Goal: Information Seeking & Learning: Find specific fact

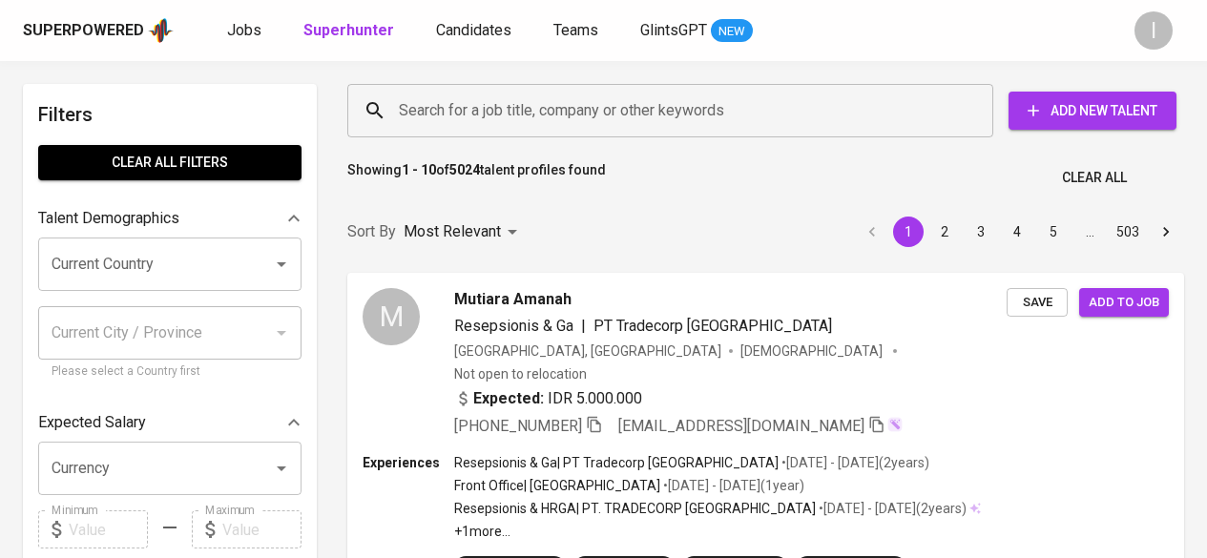
click at [529, 112] on input "Search for a job title, company or other keywords" at bounding box center [675, 111] width 562 height 36
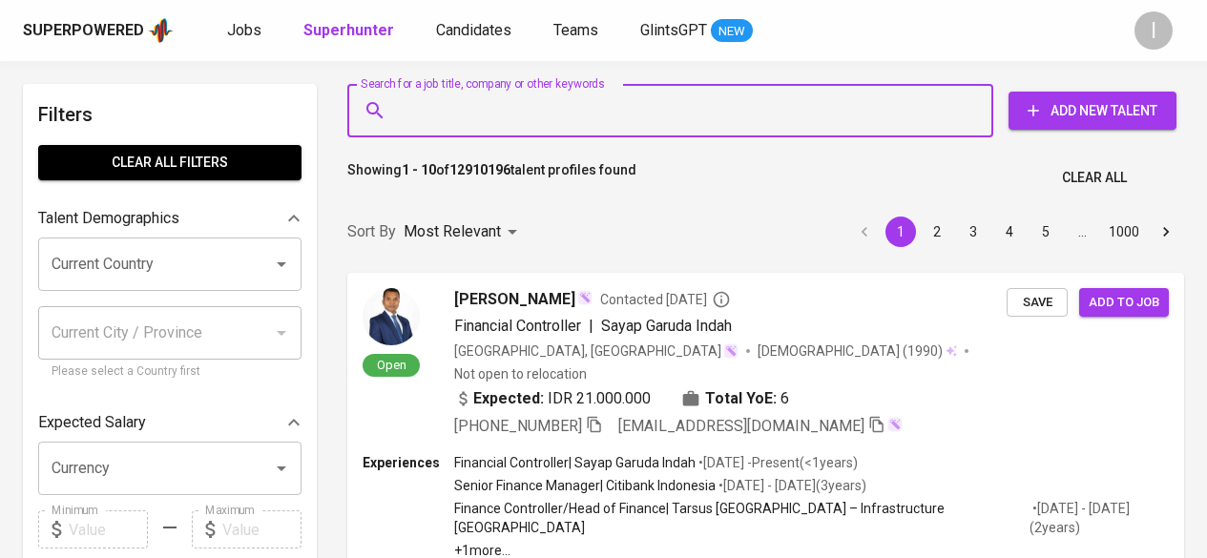
click at [498, 110] on input "Search for a job title, company or other keywords" at bounding box center [675, 111] width 562 height 36
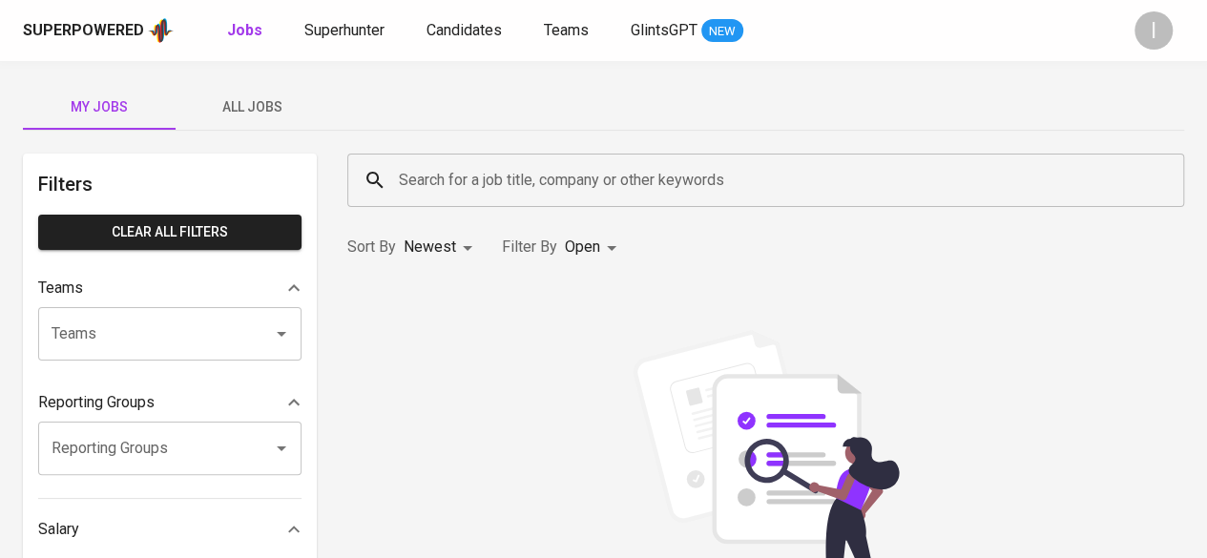
click at [367, 17] on div "Superpowered Jobs Superhunter Candidates Teams GlintsGPT NEW" at bounding box center [573, 30] width 1101 height 29
click at [366, 37] on span "Superhunter" at bounding box center [344, 30] width 80 height 18
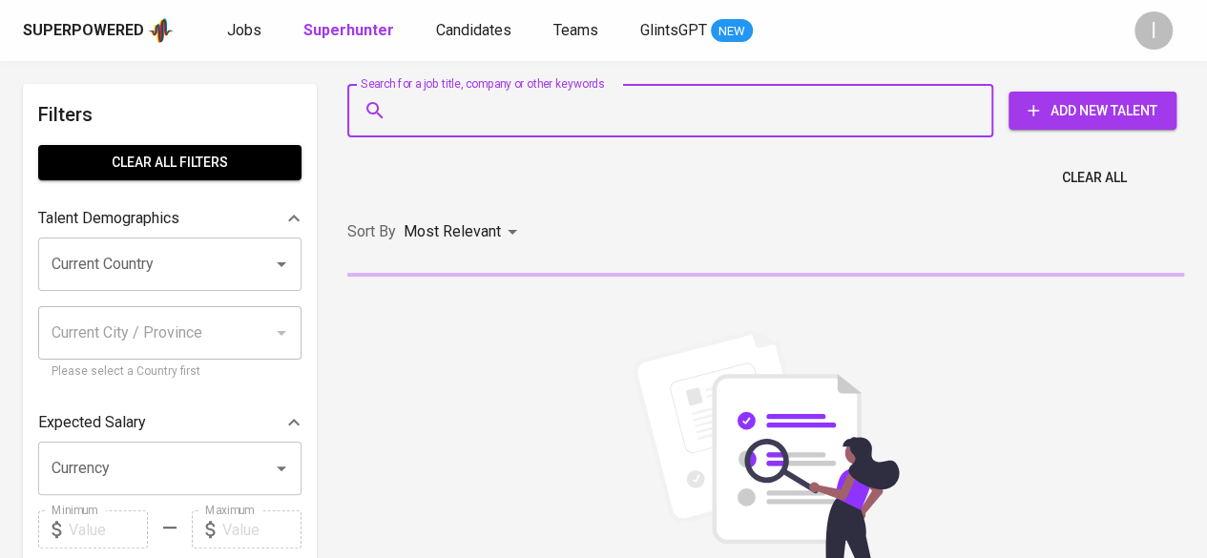
click at [445, 101] on input "Search for a job title, company or other keywords" at bounding box center [675, 111] width 562 height 36
paste input "[EMAIL_ADDRESS][DOMAIN_NAME]"
type input "[EMAIL_ADDRESS][DOMAIN_NAME]"
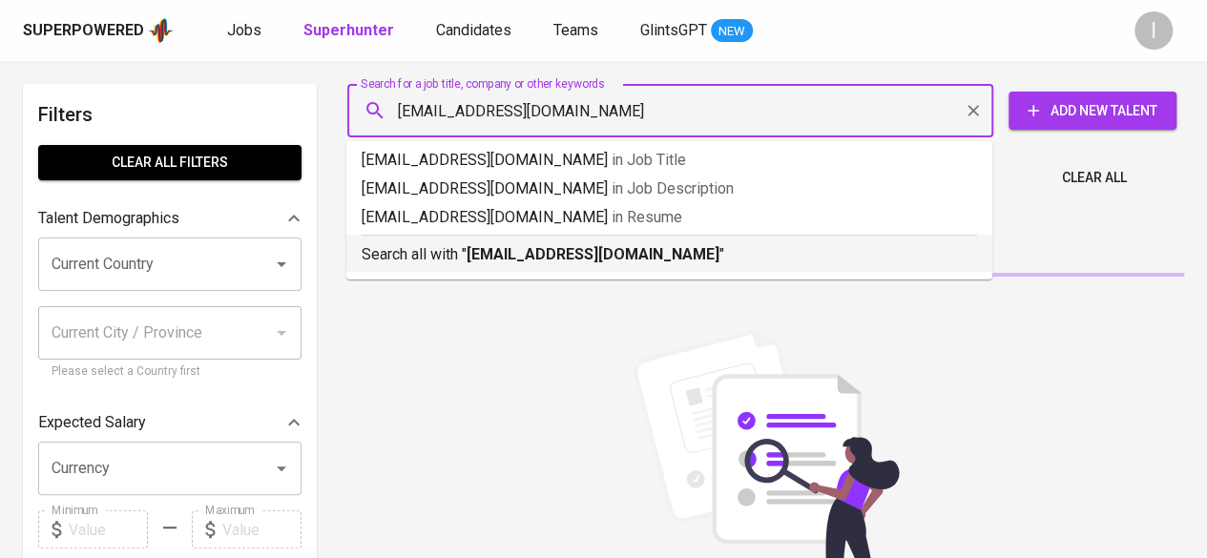
click at [668, 262] on p "Search all with " [EMAIL_ADDRESS][DOMAIN_NAME] "" at bounding box center [670, 254] width 616 height 23
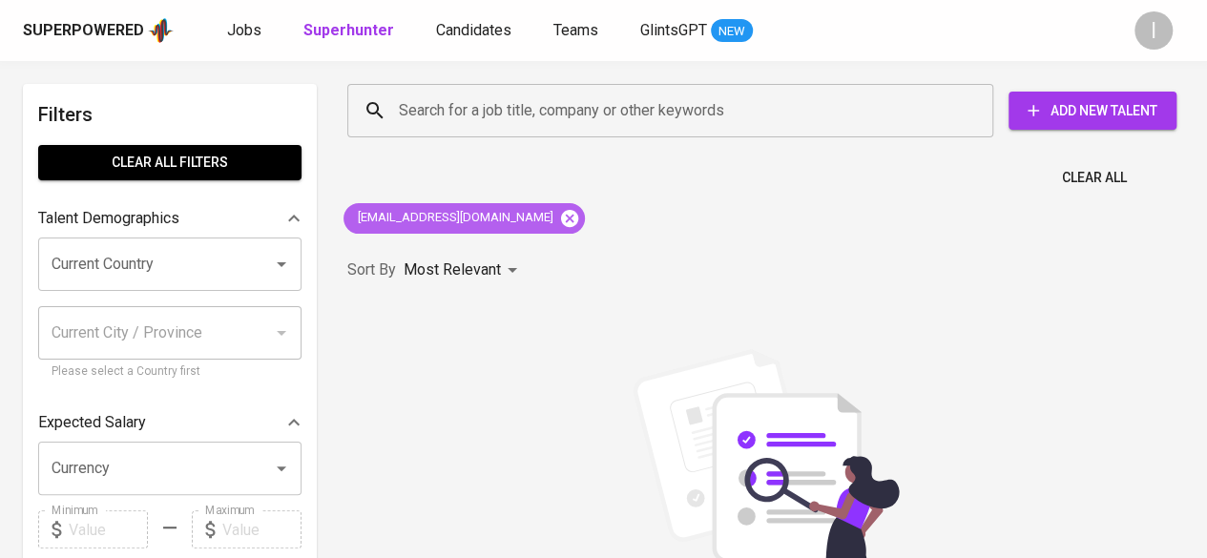
click at [561, 224] on icon at bounding box center [569, 217] width 17 height 17
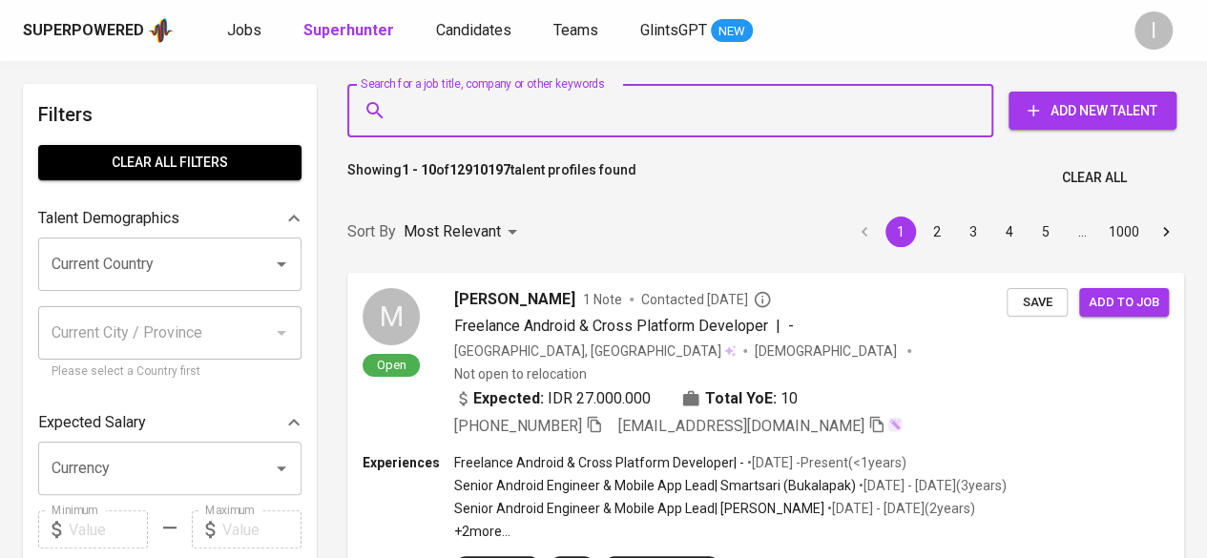
click at [574, 102] on input "Search for a job title, company or other keywords" at bounding box center [675, 111] width 562 height 36
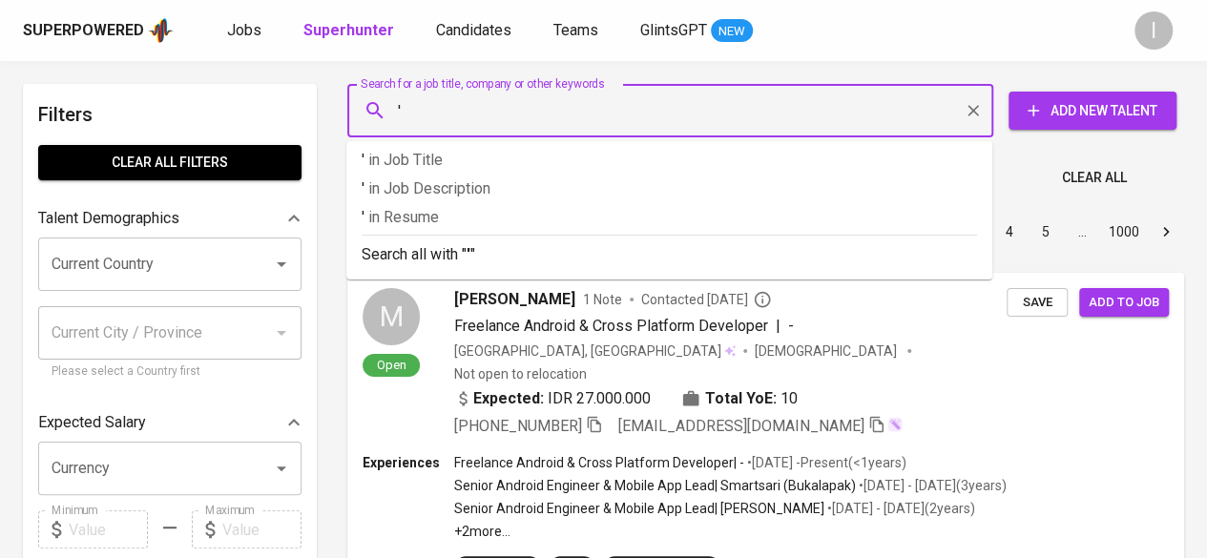
paste input "Anggita [PERSON_NAME]"
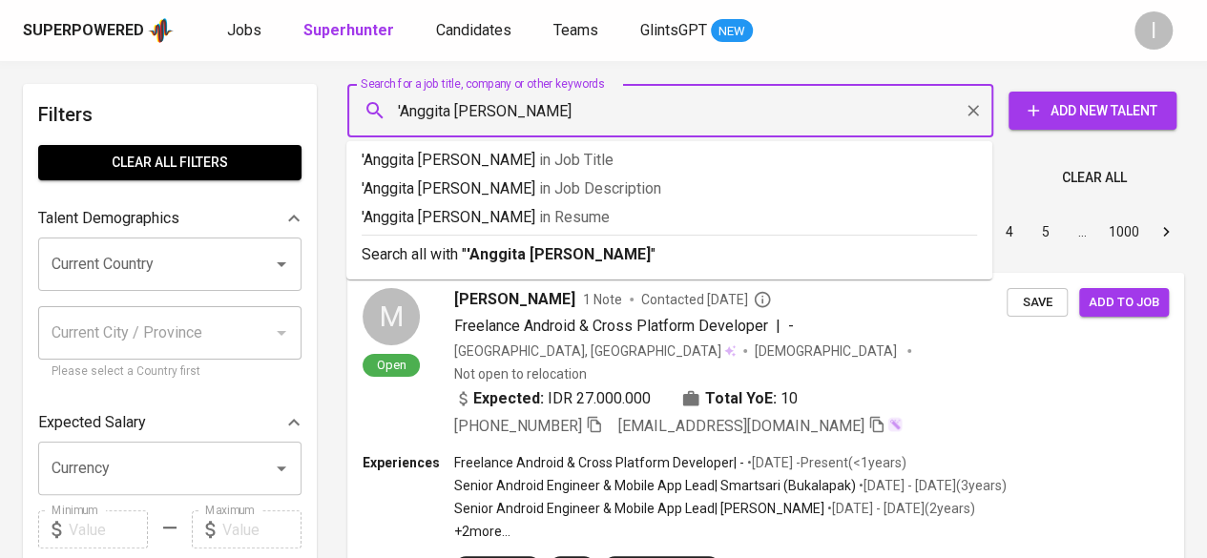
type input "'Anggita [PERSON_NAME]"
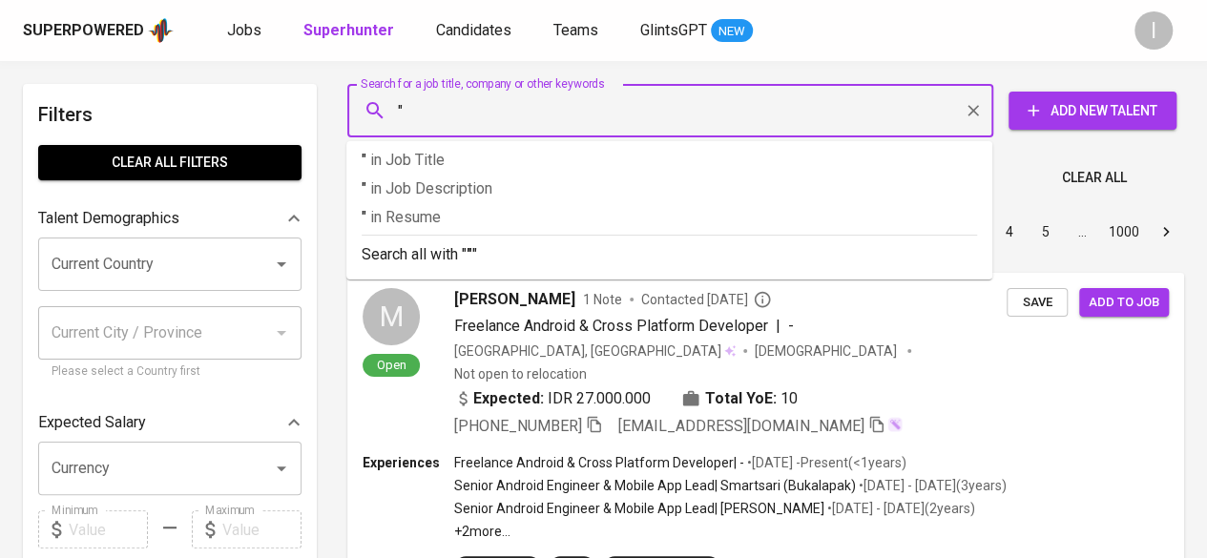
paste input "Anggita [PERSON_NAME]"
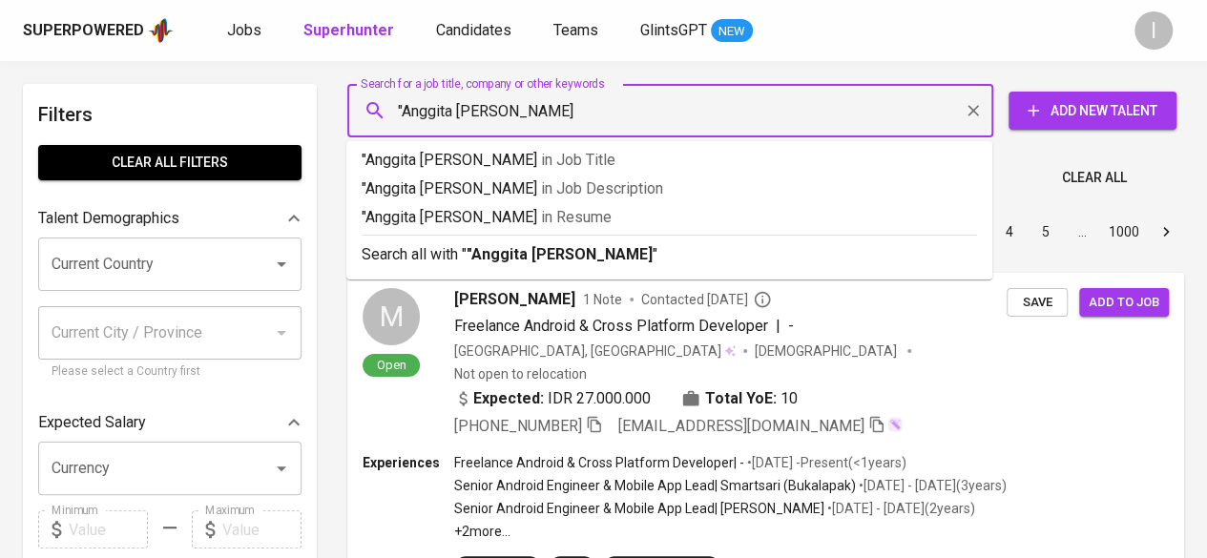
type input ""Anggita [PERSON_NAME]""
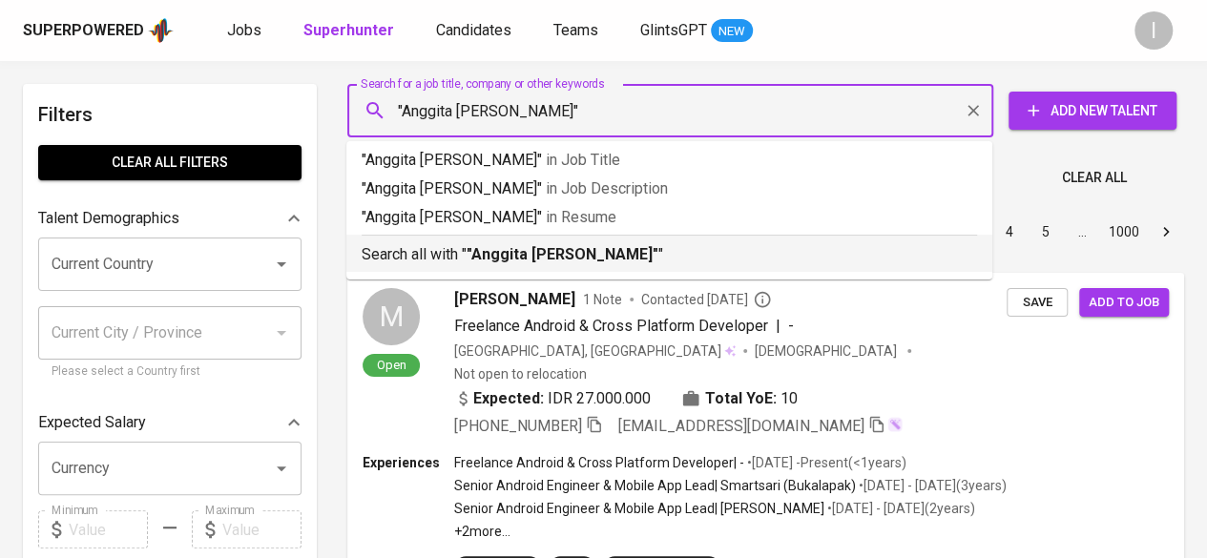
click at [606, 251] on b ""Anggita [PERSON_NAME]"" at bounding box center [563, 254] width 192 height 18
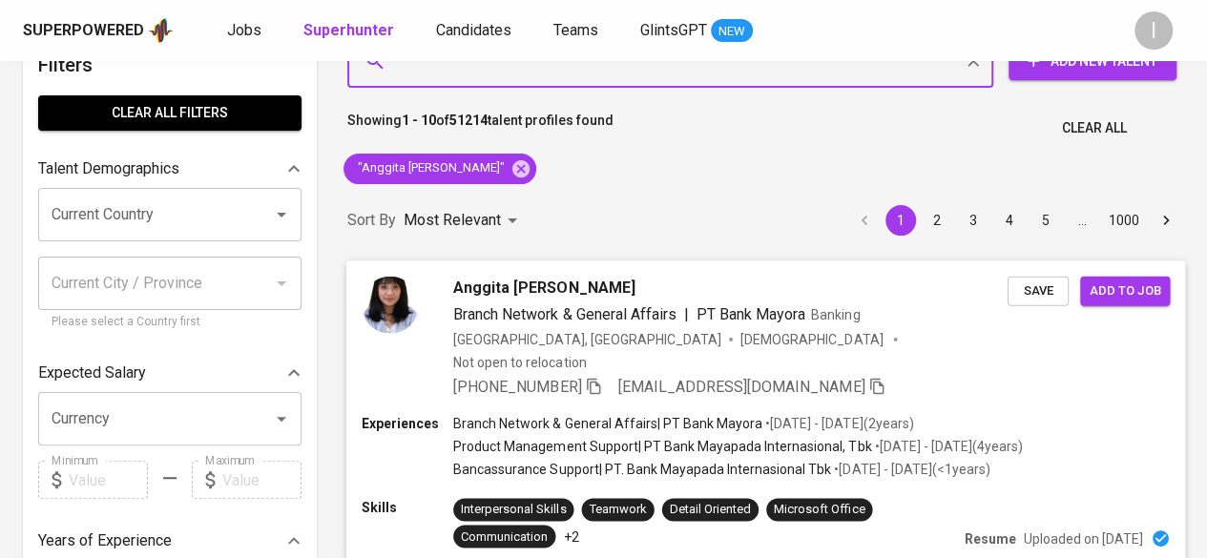
scroll to position [51, 0]
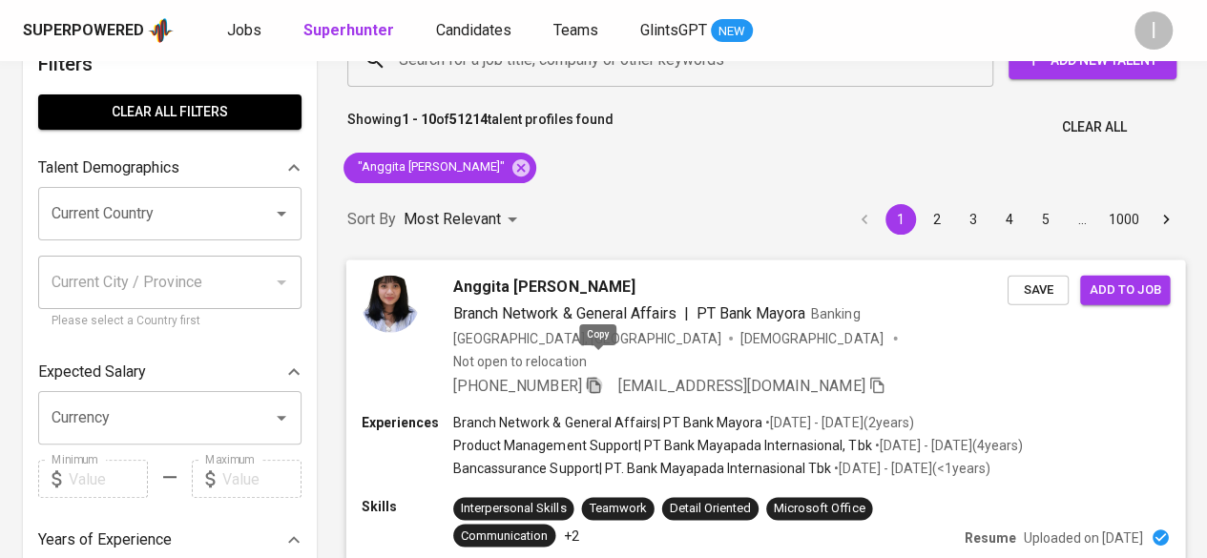
click at [600, 376] on icon "button" at bounding box center [593, 384] width 17 height 17
click at [521, 166] on icon at bounding box center [521, 166] width 17 height 17
click at [460, 117] on b "51214" at bounding box center [469, 119] width 38 height 15
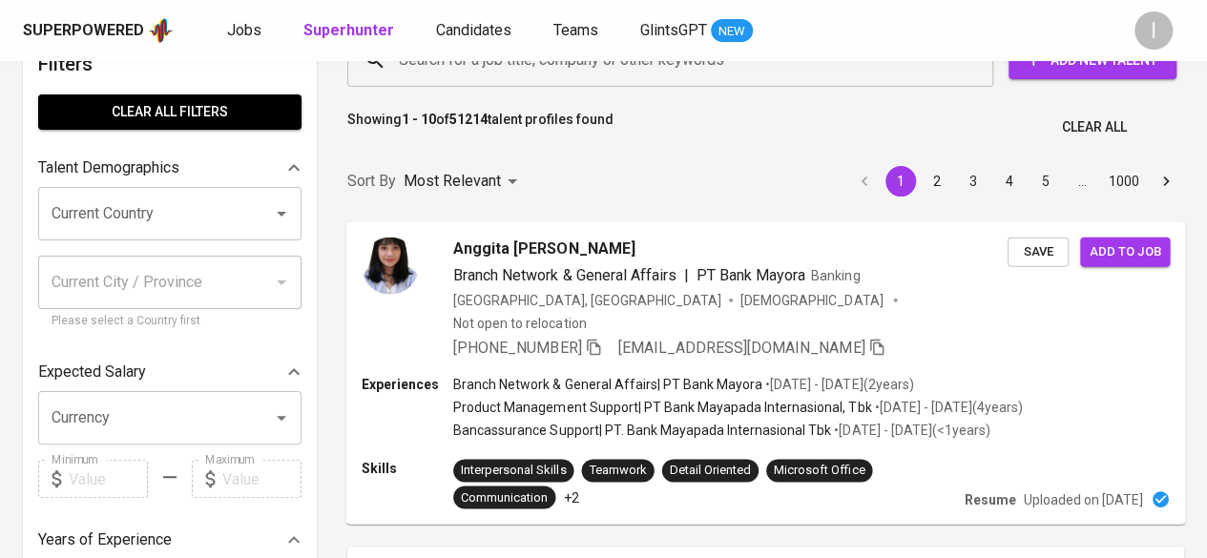
click at [456, 78] on input "Search for a job title, company or other keywords" at bounding box center [675, 60] width 562 height 36
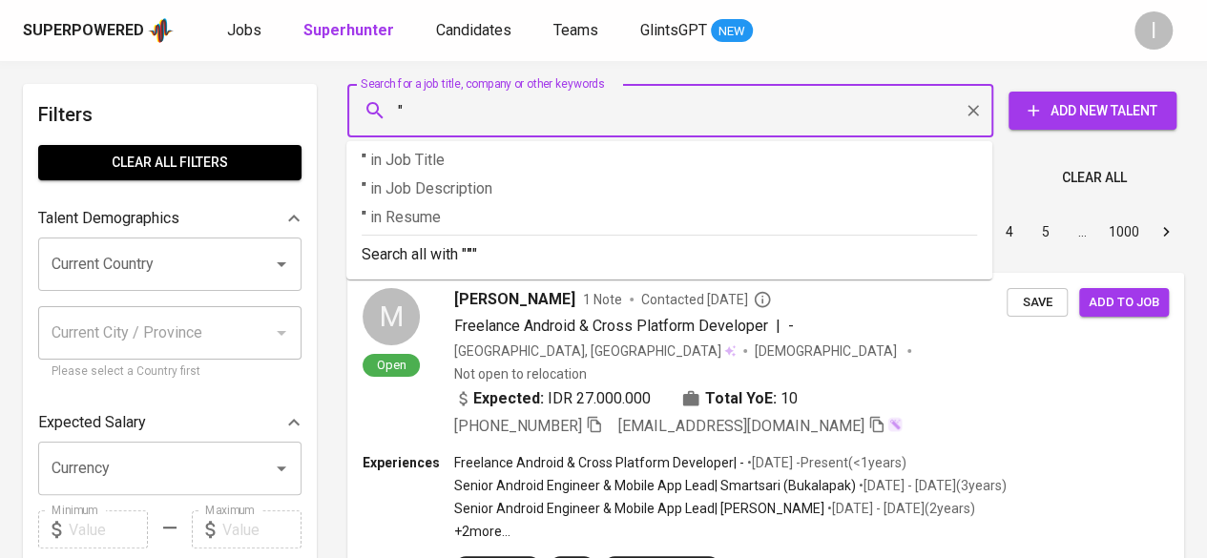
paste input "PT Multi [PERSON_NAME]"
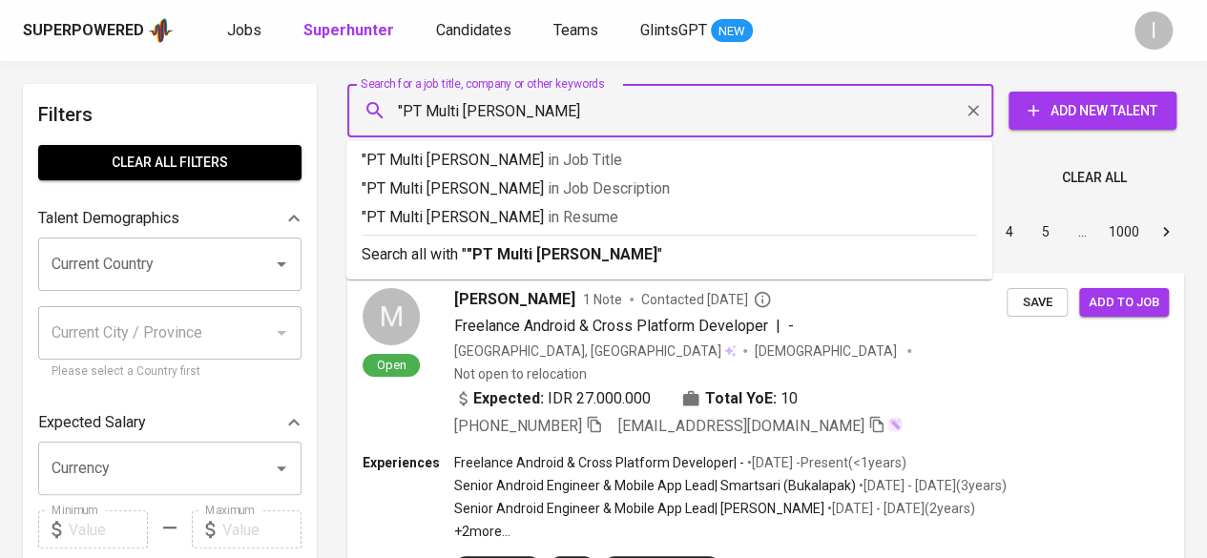
type input ""PT Multi [PERSON_NAME]""
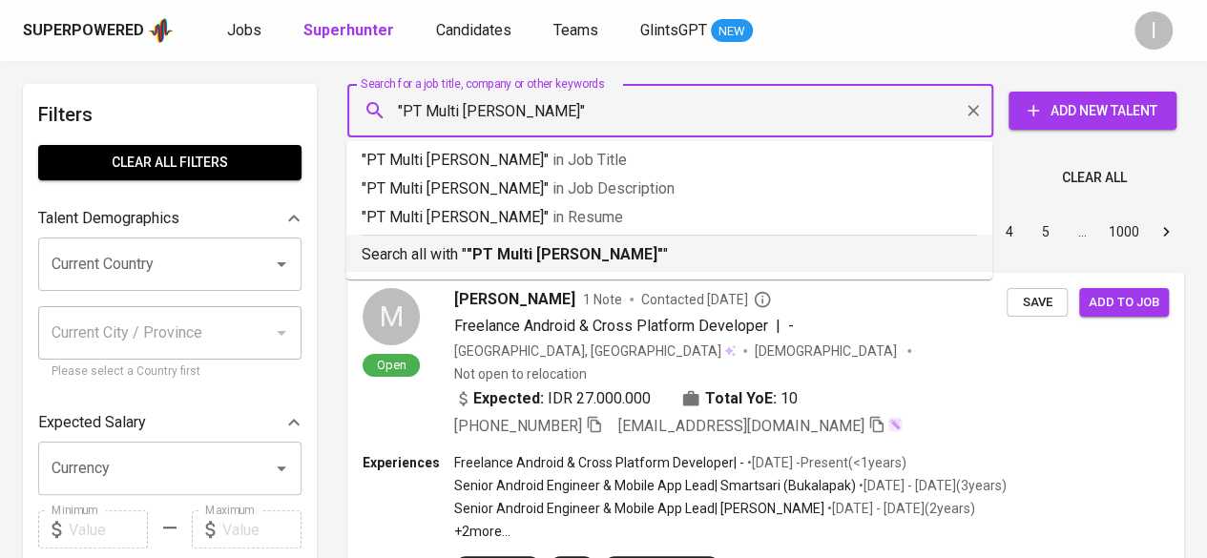
click at [582, 259] on b ""PT Multi [PERSON_NAME]"" at bounding box center [565, 254] width 197 height 18
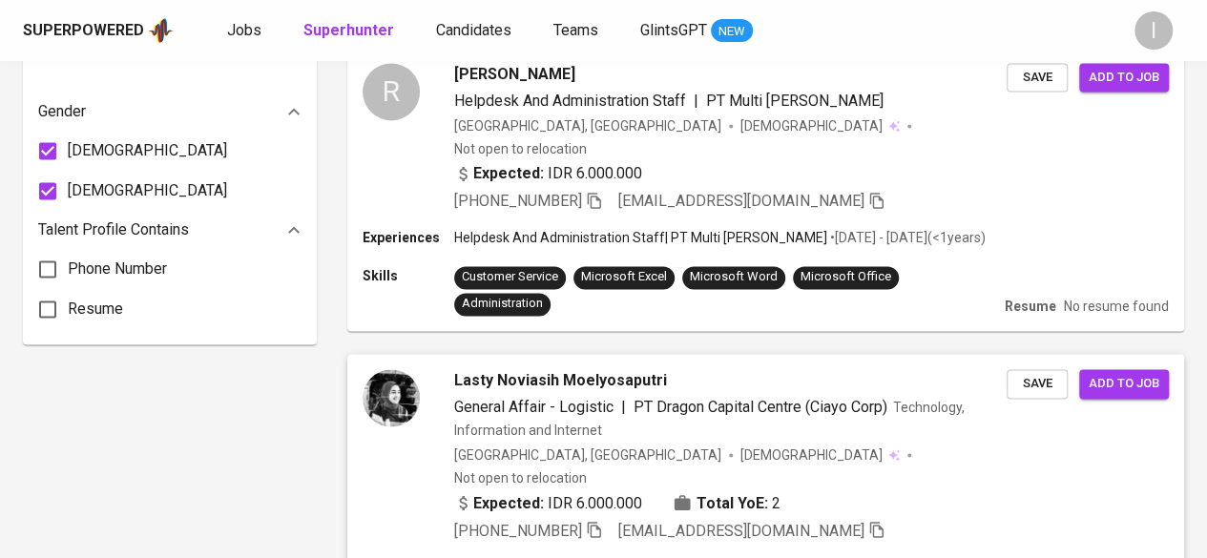
scroll to position [1366, 0]
